Goal: Navigation & Orientation: Find specific page/section

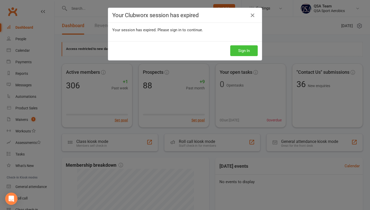
click at [254, 49] on button "Sign In" at bounding box center [243, 50] width 27 height 11
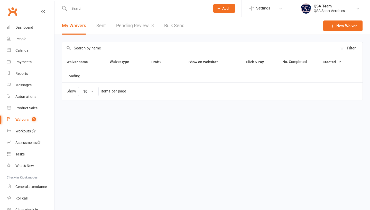
click at [135, 24] on link "Pending Review 3" at bounding box center [135, 26] width 38 height 18
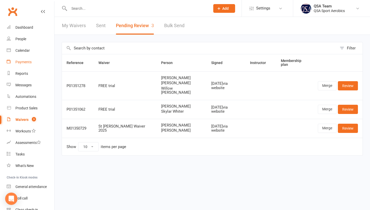
click at [28, 68] on link "Payments" at bounding box center [30, 62] width 47 height 12
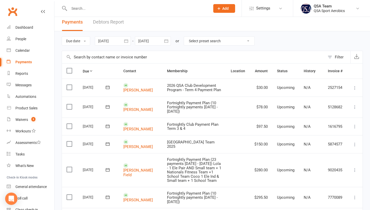
scroll to position [3, 0]
click at [122, 40] on button "button" at bounding box center [125, 41] width 9 height 9
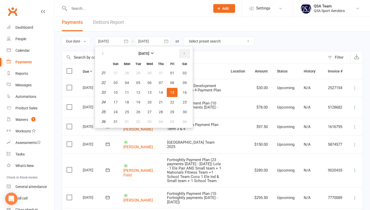
click at [185, 53] on icon "button" at bounding box center [184, 54] width 4 height 4
click at [138, 93] on span "16" at bounding box center [138, 93] width 4 height 4
type input "[DATE]"
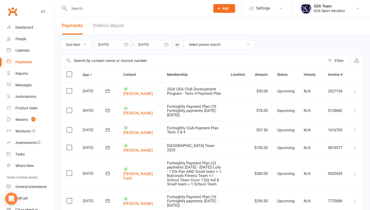
scroll to position [0, 0]
click at [162, 43] on div at bounding box center [153, 44] width 36 height 9
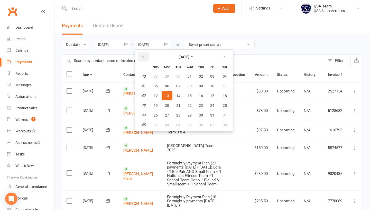
click at [147, 61] on button "button" at bounding box center [143, 56] width 11 height 9
click at [158, 118] on span "28" at bounding box center [156, 115] width 4 height 4
type input "[DATE]"
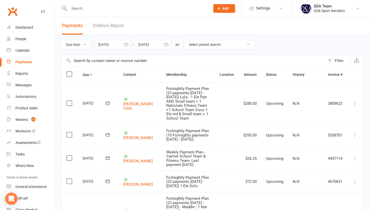
click at [128, 44] on icon "button" at bounding box center [126, 44] width 4 height 3
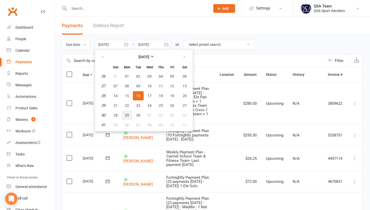
click at [128, 116] on span "29" at bounding box center [127, 115] width 4 height 4
type input "[DATE]"
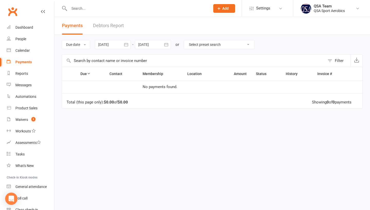
click at [169, 46] on icon "button" at bounding box center [166, 44] width 5 height 5
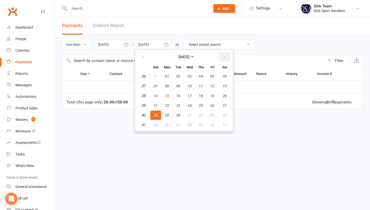
click at [226, 59] on icon "button" at bounding box center [224, 57] width 4 height 4
click at [210, 80] on button "05" at bounding box center [212, 76] width 11 height 9
type input "[DATE]"
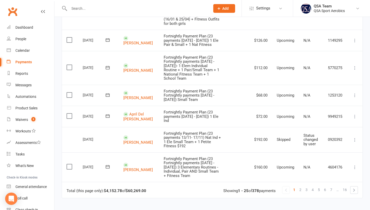
scroll to position [538, 0]
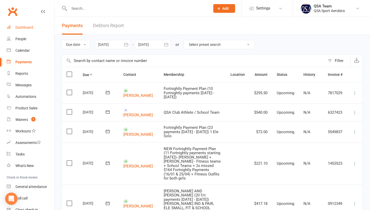
scroll to position [0, 0]
click at [22, 28] on div "Dashboard" at bounding box center [24, 27] width 18 height 4
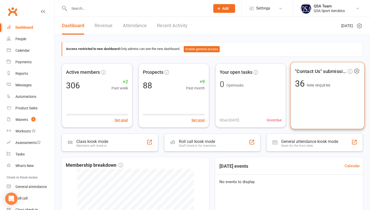
click at [321, 88] on div "36 New enquiries" at bounding box center [312, 84] width 35 height 9
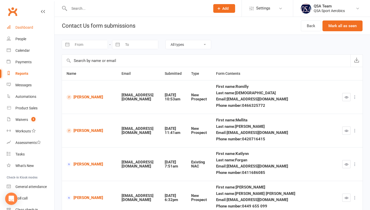
click at [25, 24] on link "Dashboard" at bounding box center [30, 28] width 47 height 12
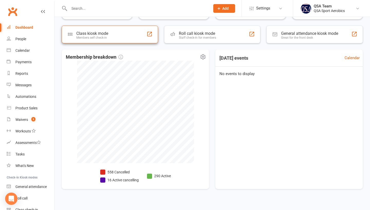
scroll to position [108, 0]
